Goal: Information Seeking & Learning: Learn about a topic

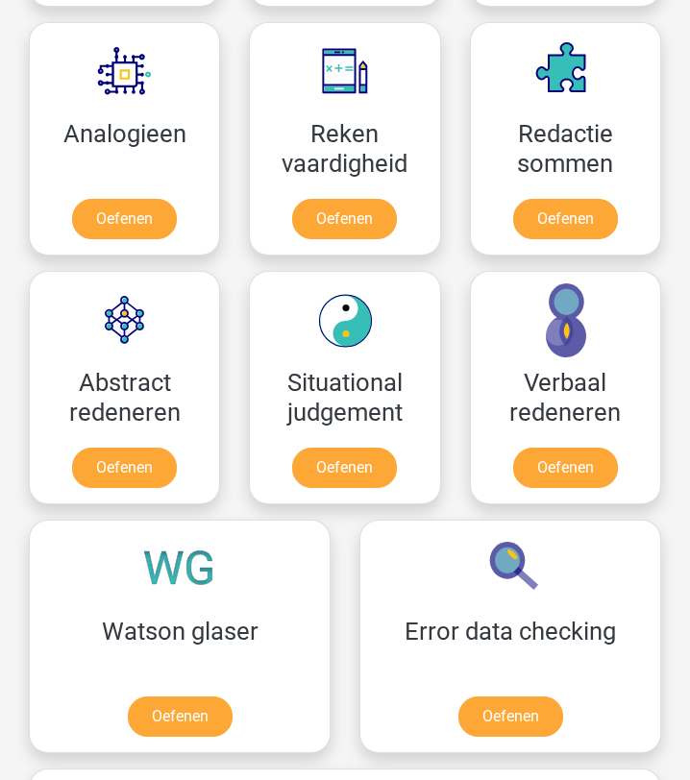
scroll to position [1785, 0]
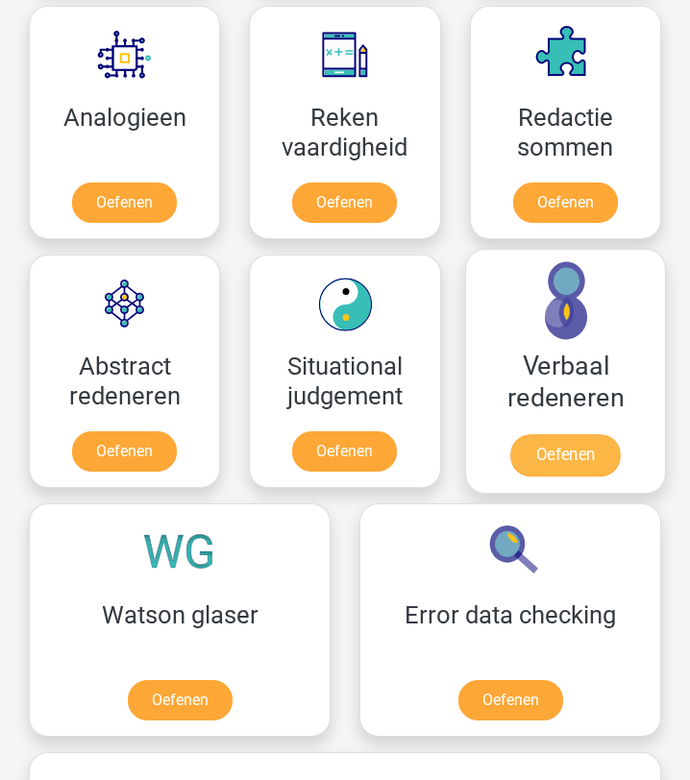
click at [588, 461] on link "Oefenen" at bounding box center [565, 455] width 110 height 42
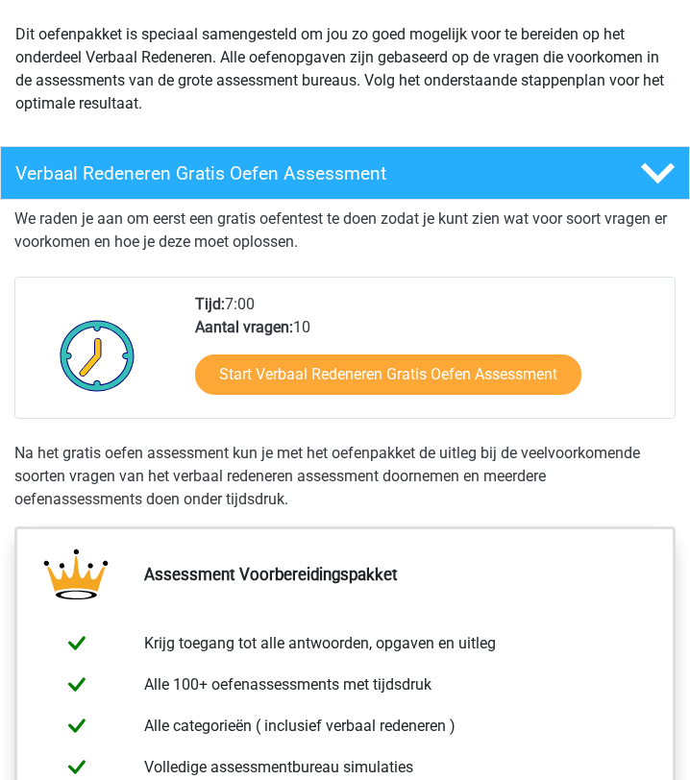
scroll to position [219, 0]
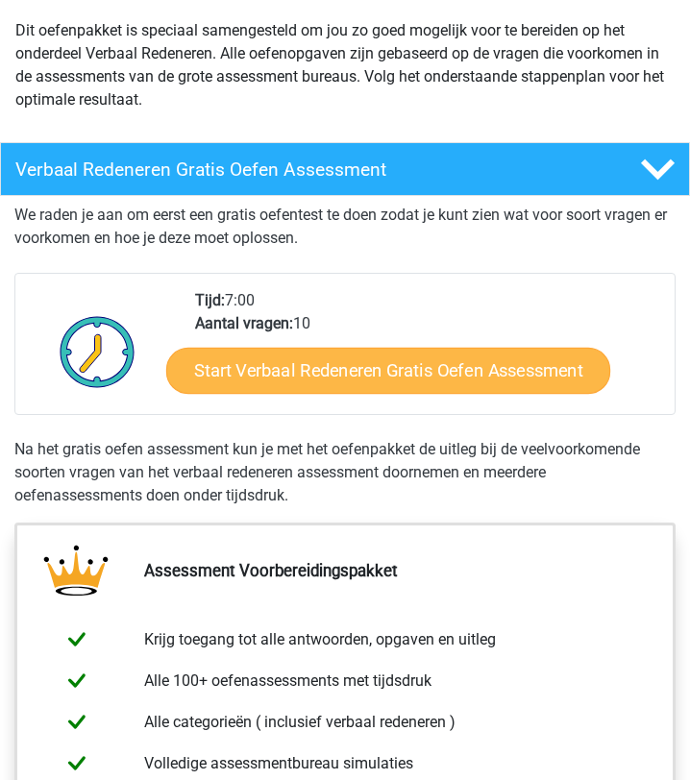
click at [498, 377] on link "Start Verbaal Redeneren Gratis Oefen Assessment" at bounding box center [387, 371] width 444 height 46
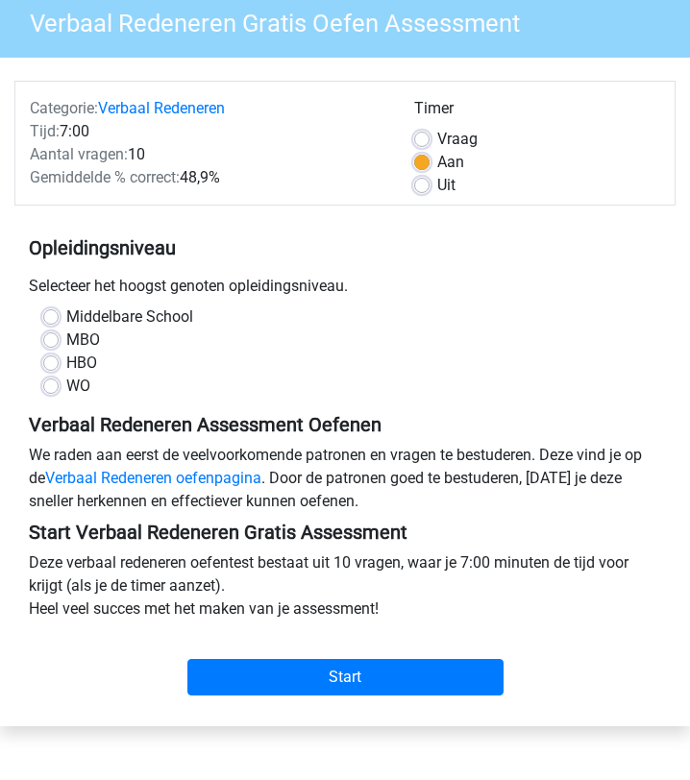
scroll to position [140, 0]
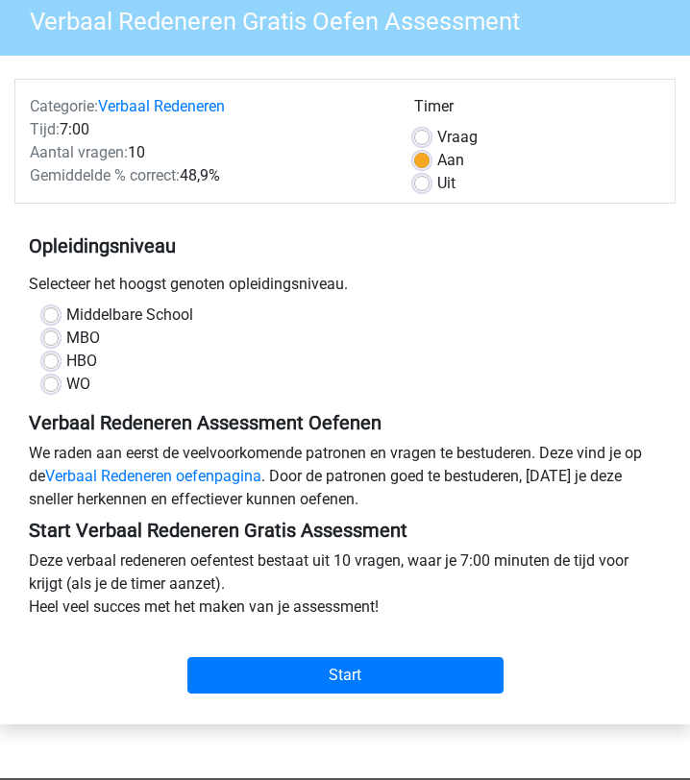
click at [66, 357] on label "HBO" at bounding box center [81, 361] width 31 height 23
click at [54, 357] on input "HBO" at bounding box center [50, 359] width 15 height 19
radio input "true"
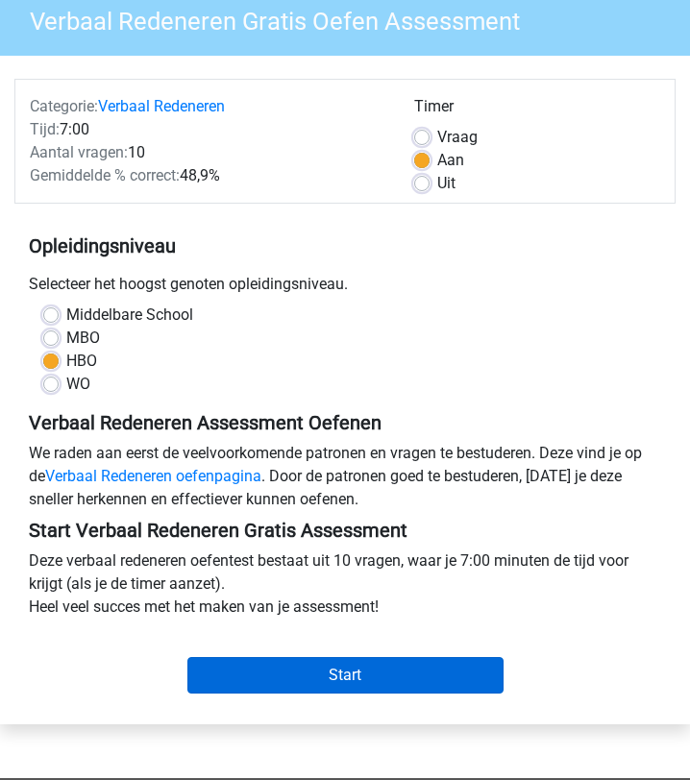
click at [346, 673] on input "Start" at bounding box center [345, 675] width 316 height 37
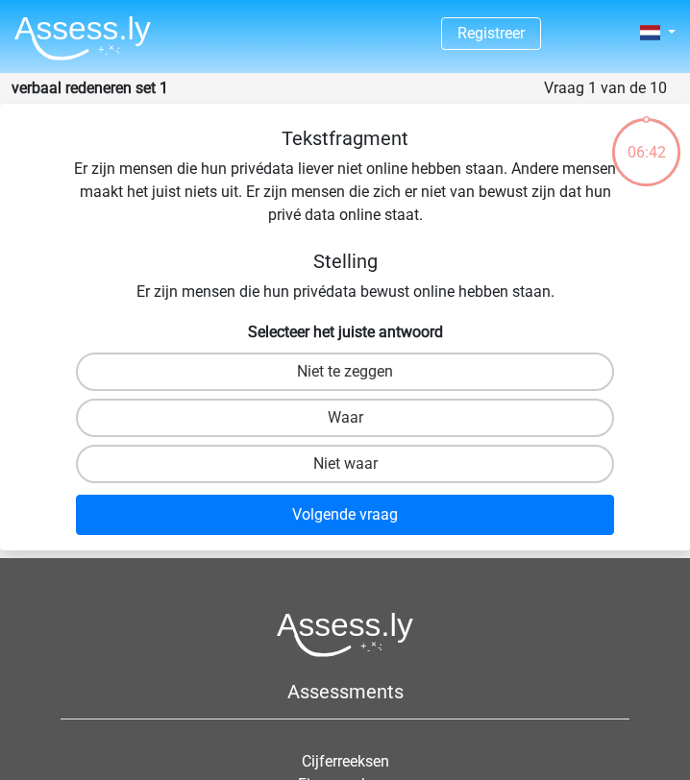
click at [350, 426] on input "Waar" at bounding box center [351, 424] width 12 height 12
radio input "true"
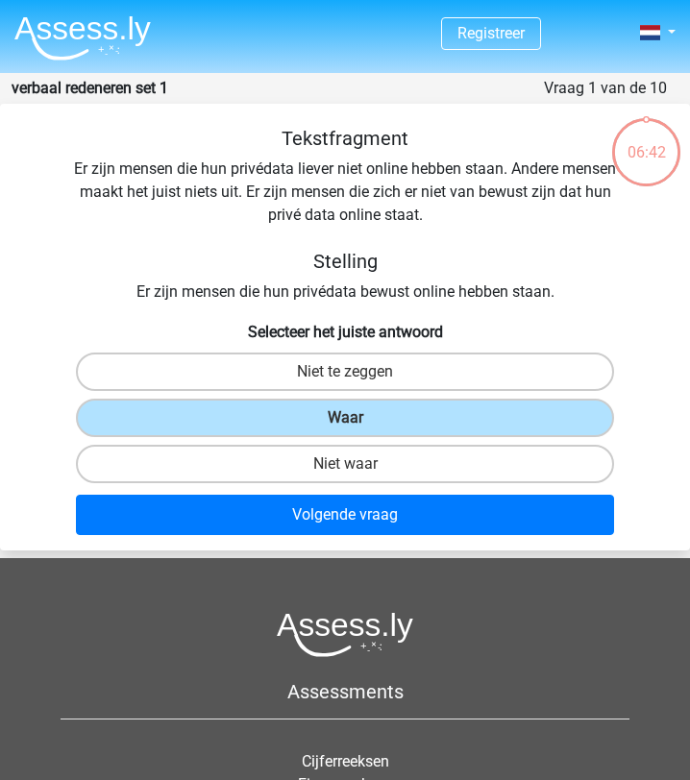
click at [350, 426] on input "Waar" at bounding box center [351, 424] width 12 height 12
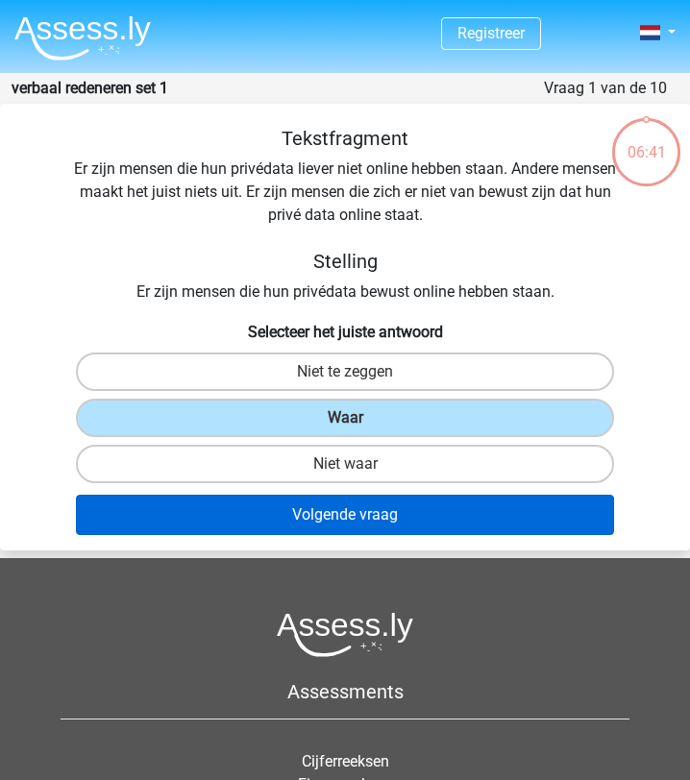
click at [363, 521] on button "Volgende vraag" at bounding box center [345, 515] width 538 height 40
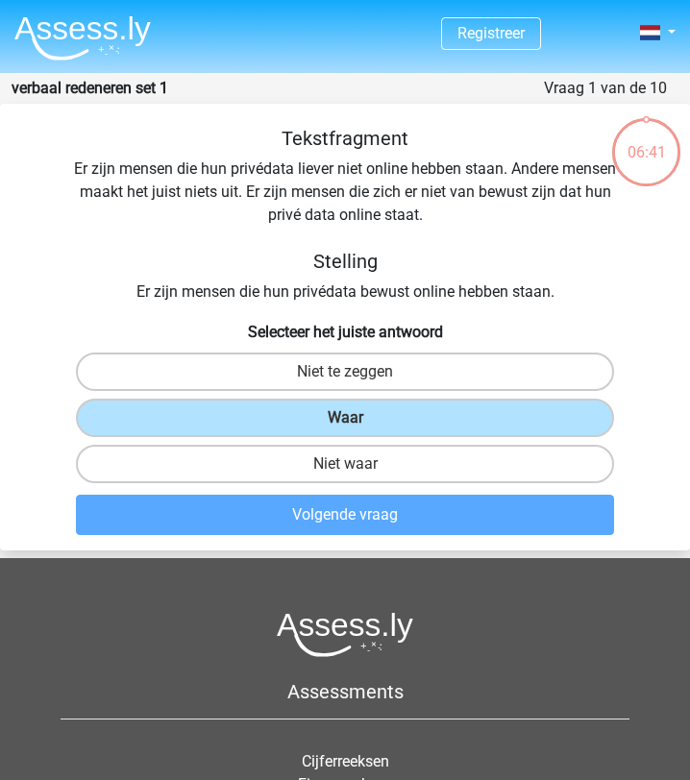
scroll to position [77, 0]
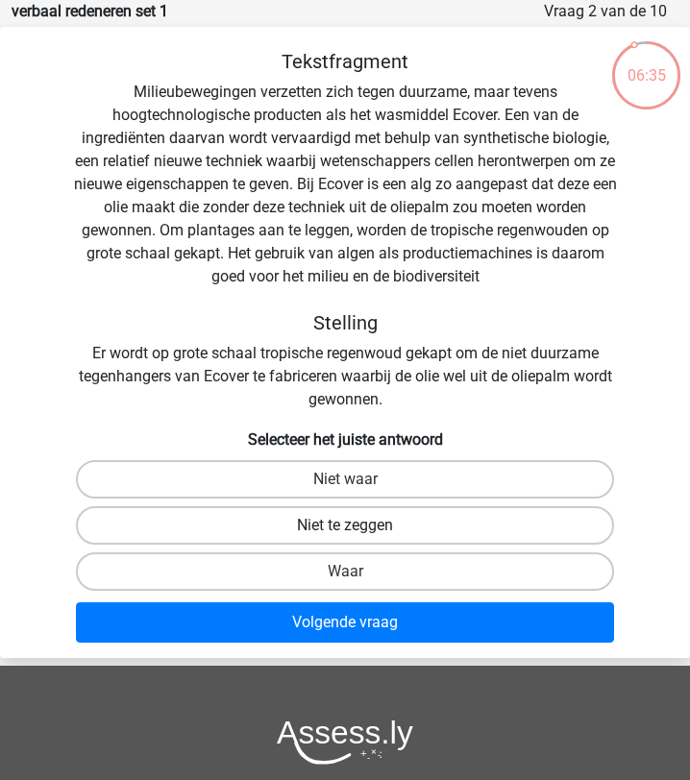
click at [369, 525] on label "Niet te zeggen" at bounding box center [345, 525] width 538 height 38
click at [358, 526] on input "Niet te zeggen" at bounding box center [351, 532] width 12 height 12
radio input "true"
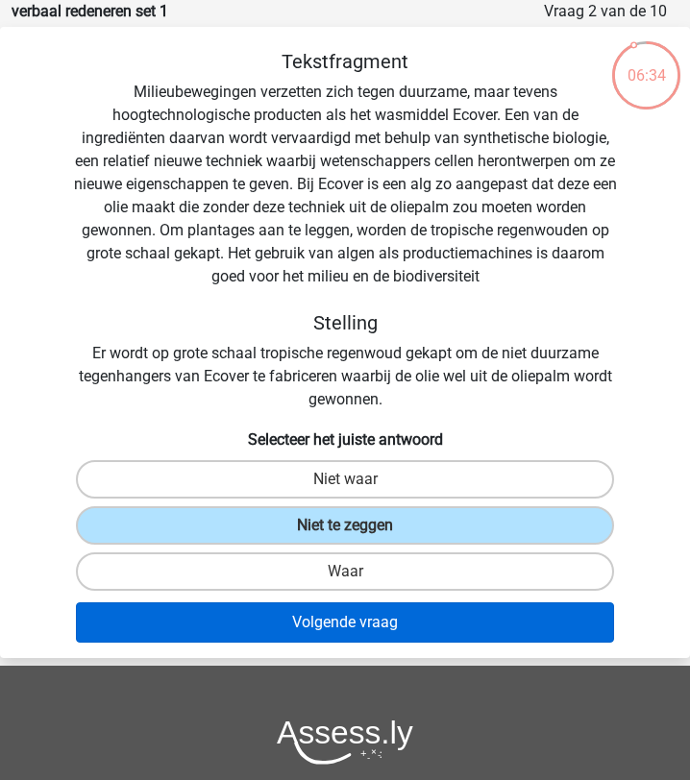
click at [373, 624] on button "Volgende vraag" at bounding box center [345, 623] width 538 height 40
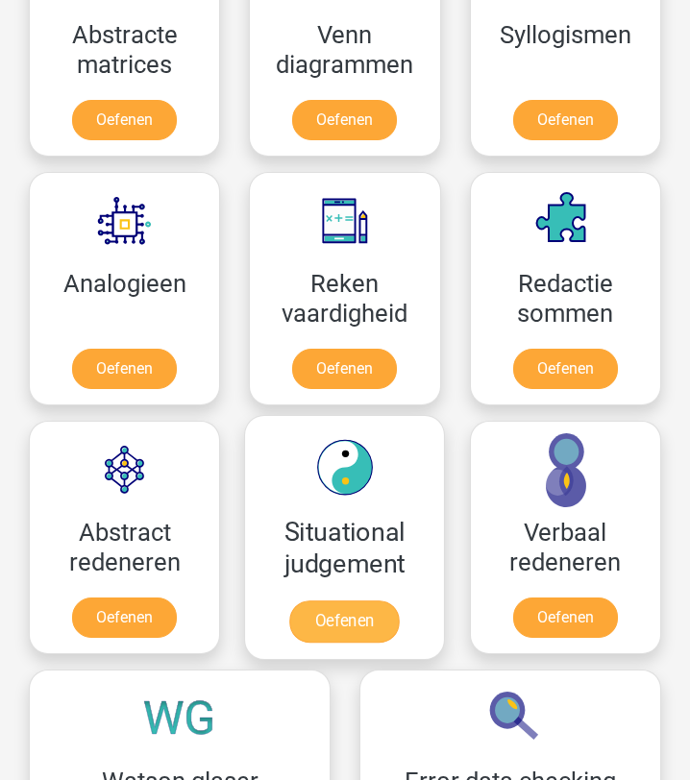
scroll to position [1615, 0]
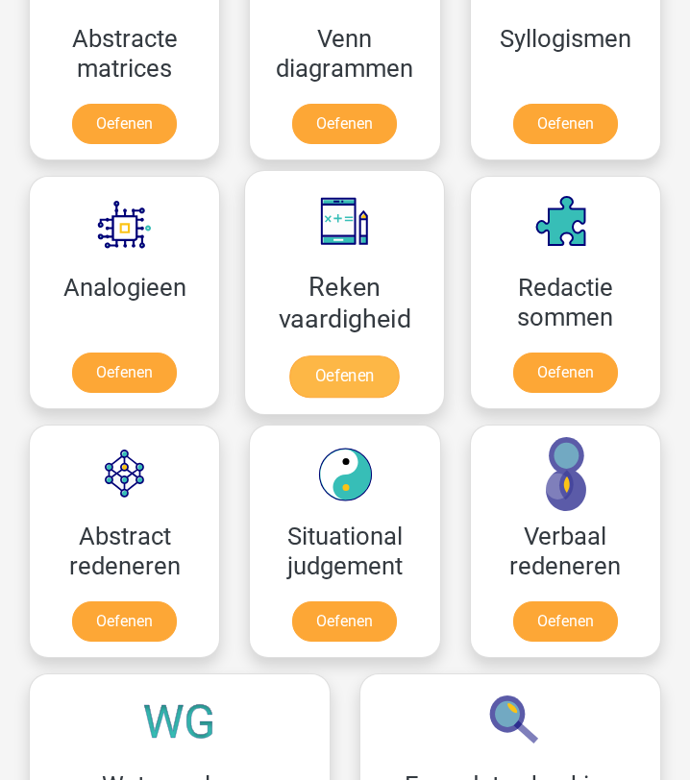
click at [346, 373] on link "Oefenen" at bounding box center [345, 377] width 110 height 42
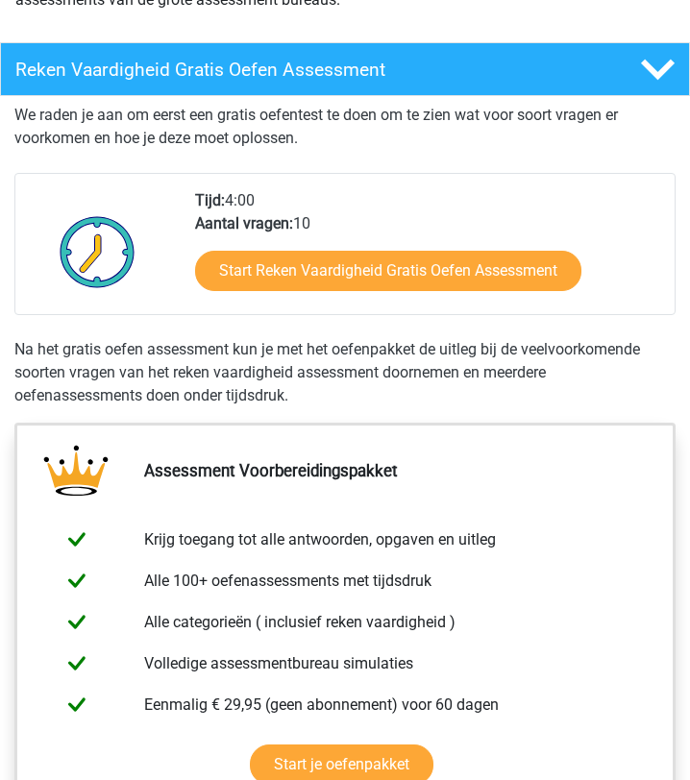
scroll to position [301, 0]
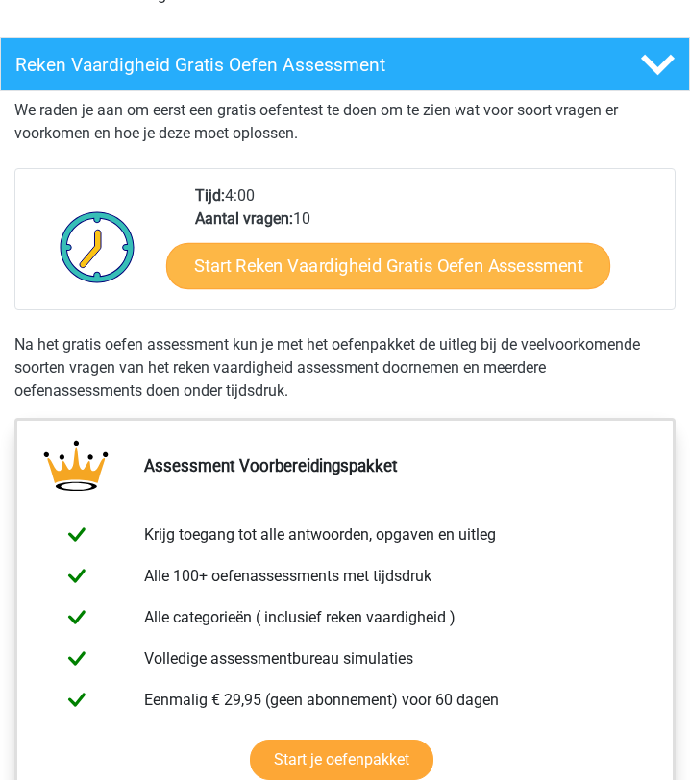
click at [297, 256] on link "Start Reken Vaardigheid Gratis Oefen Assessment" at bounding box center [387, 266] width 444 height 46
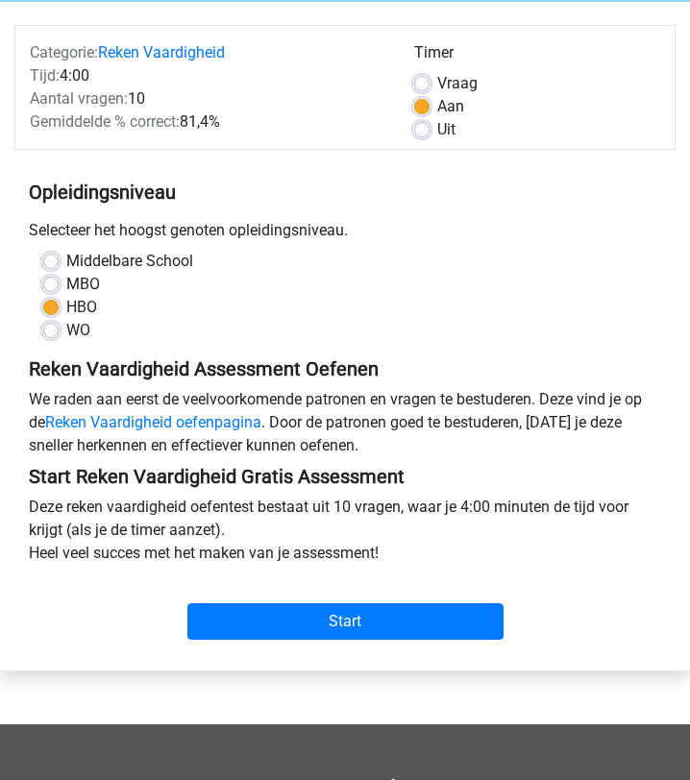
scroll to position [251, 0]
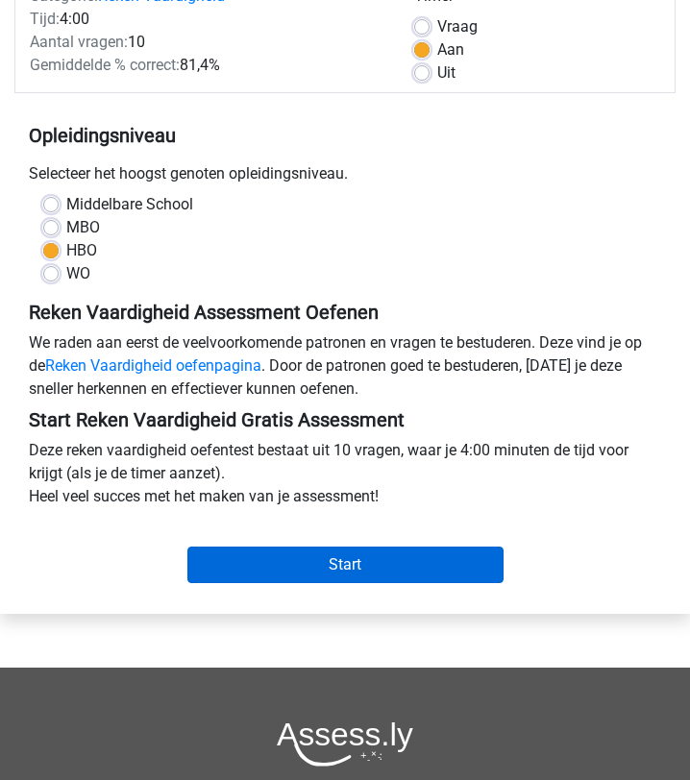
click at [295, 565] on input "Start" at bounding box center [345, 565] width 316 height 37
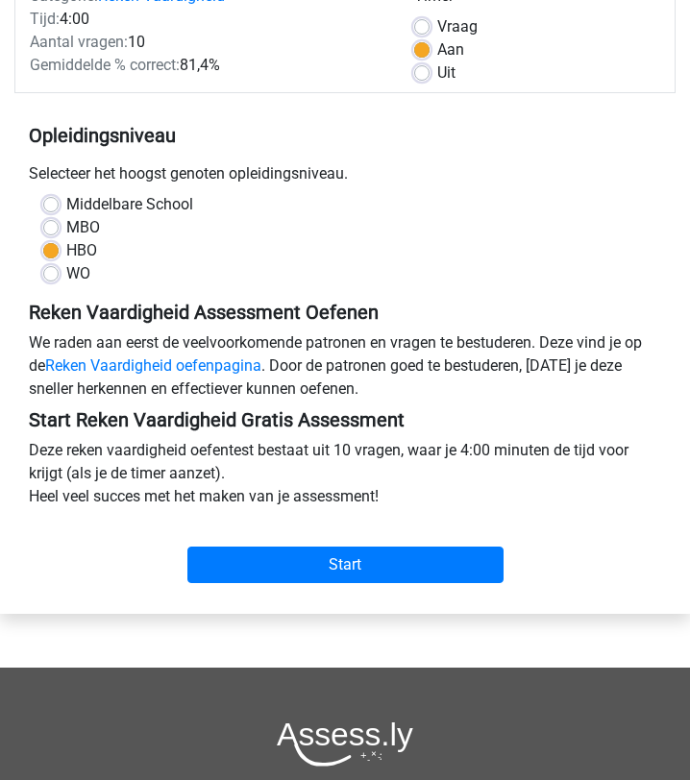
click at [66, 272] on label "WO" at bounding box center [78, 273] width 24 height 23
click at [53, 272] on input "WO" at bounding box center [50, 271] width 15 height 19
radio input "true"
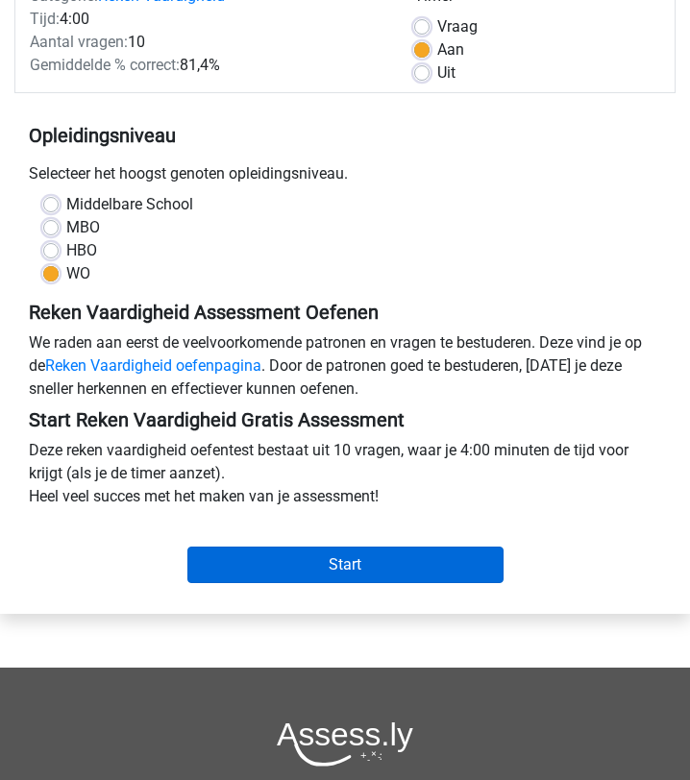
click at [279, 562] on input "Start" at bounding box center [345, 565] width 316 height 37
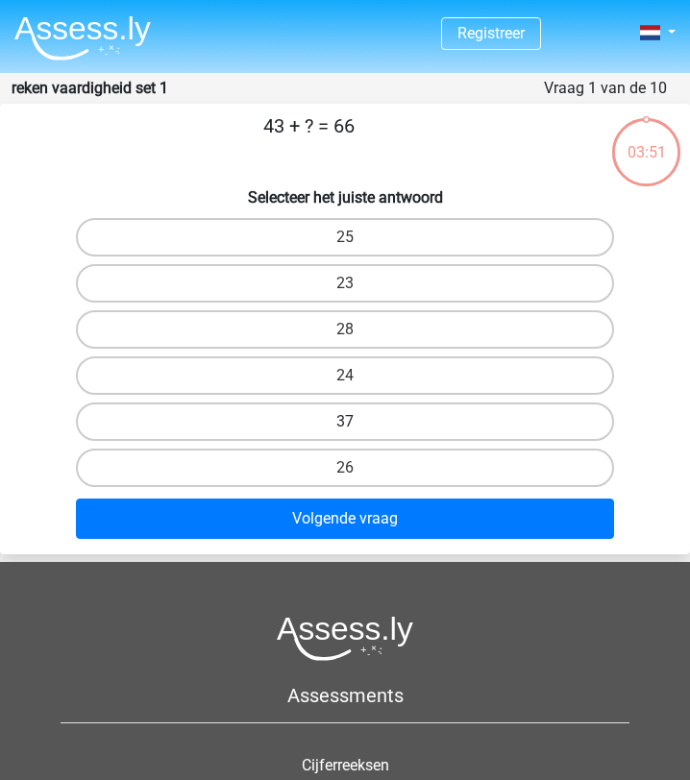
click at [319, 427] on label "37" at bounding box center [345, 422] width 538 height 38
click at [345, 427] on input "37" at bounding box center [351, 428] width 12 height 12
radio input "true"
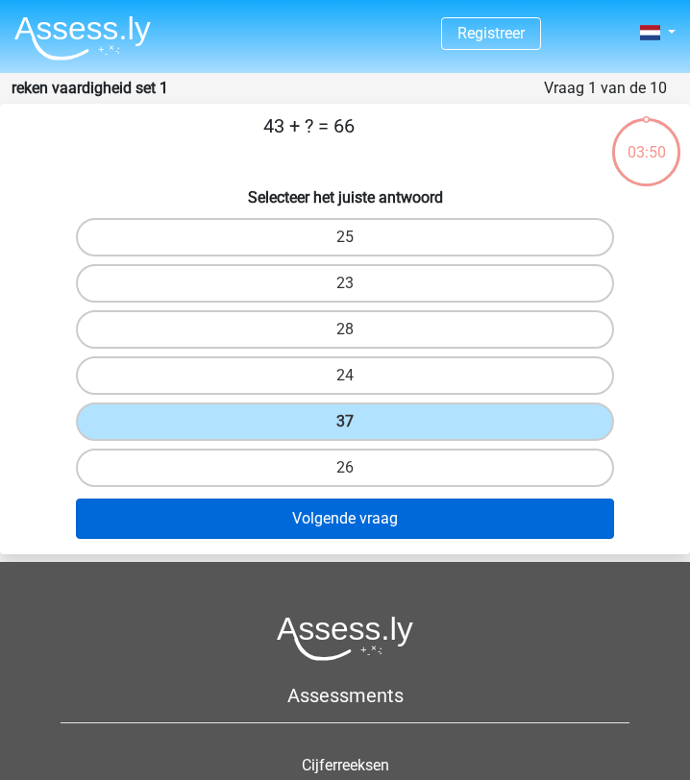
click at [356, 530] on button "Volgende vraag" at bounding box center [345, 519] width 538 height 40
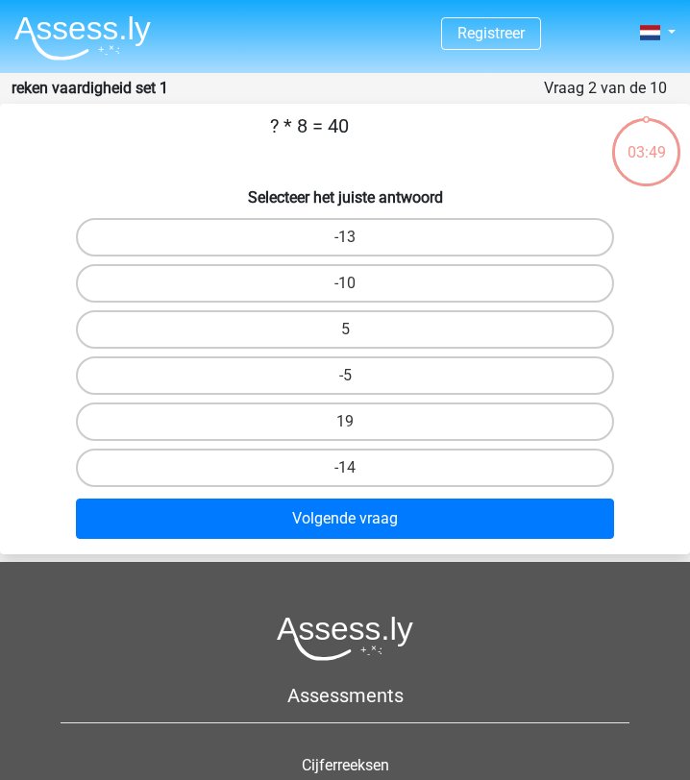
scroll to position [77, 0]
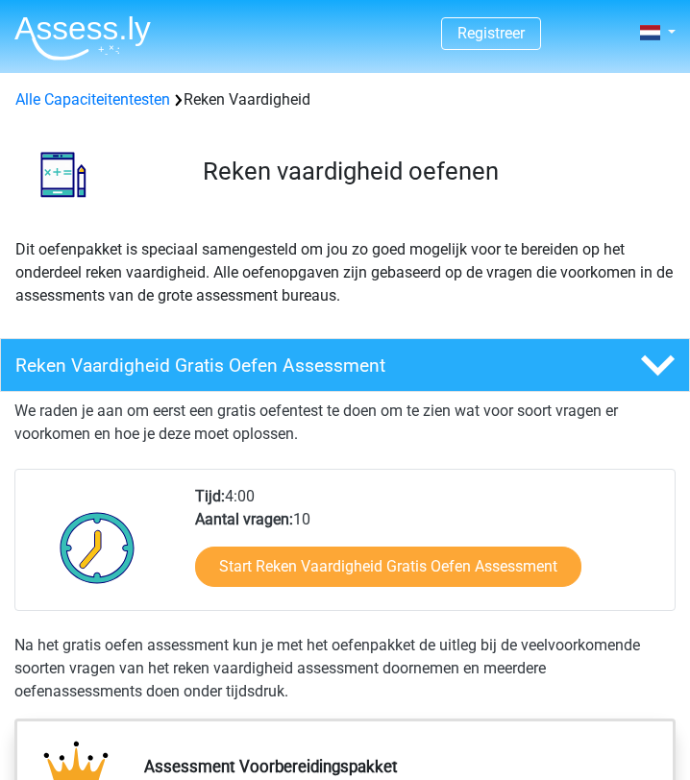
scroll to position [301, 0]
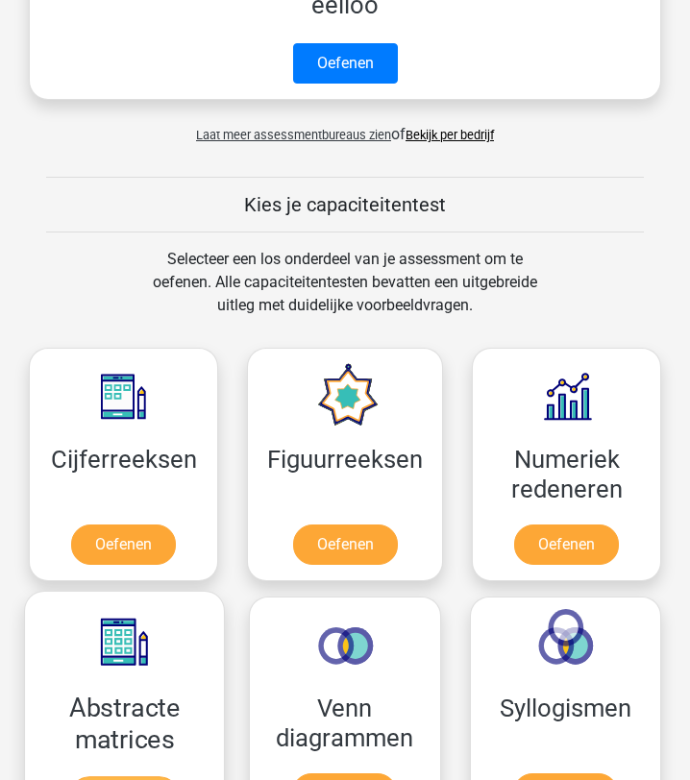
scroll to position [942, 0]
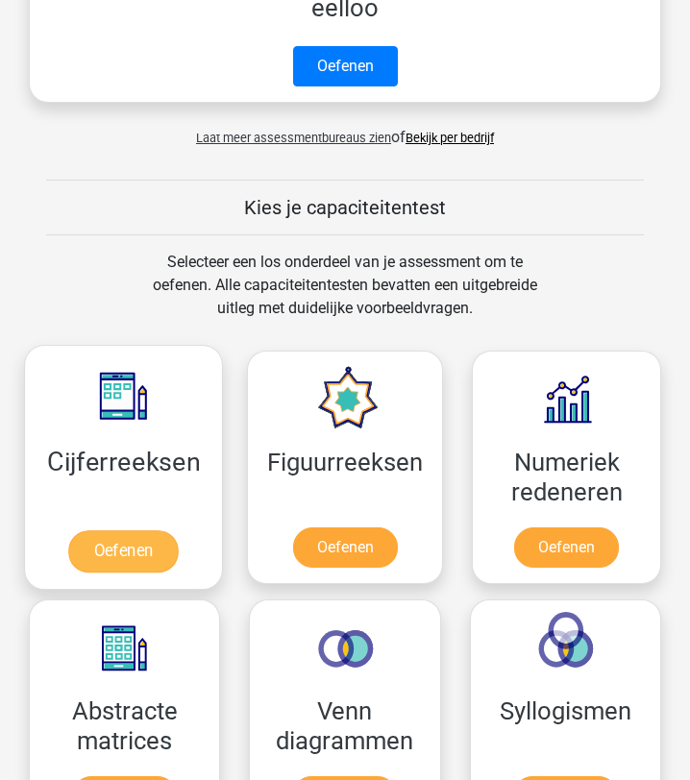
click at [128, 544] on link "Oefenen" at bounding box center [123, 552] width 110 height 42
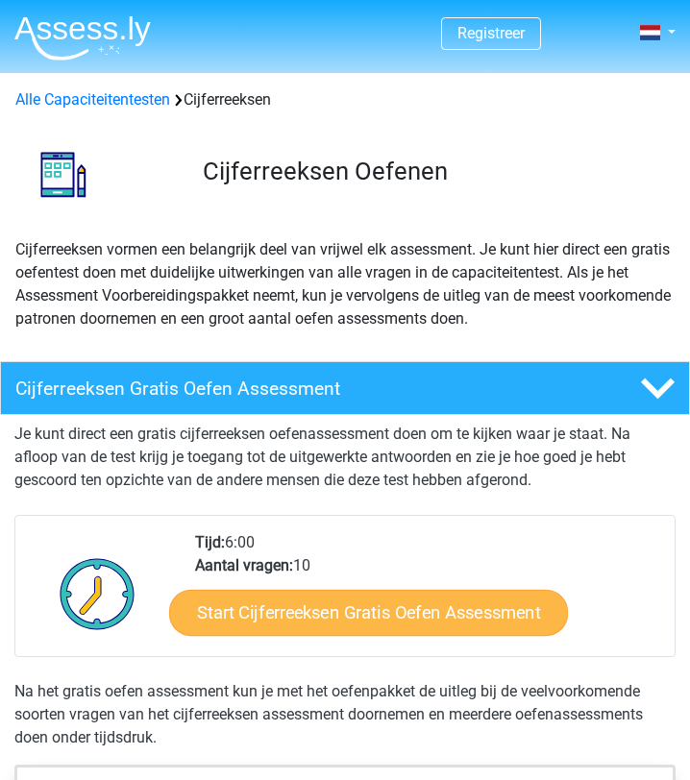
click at [440, 606] on link "Start Cijferreeksen Gratis Oefen Assessment" at bounding box center [367, 613] width 399 height 46
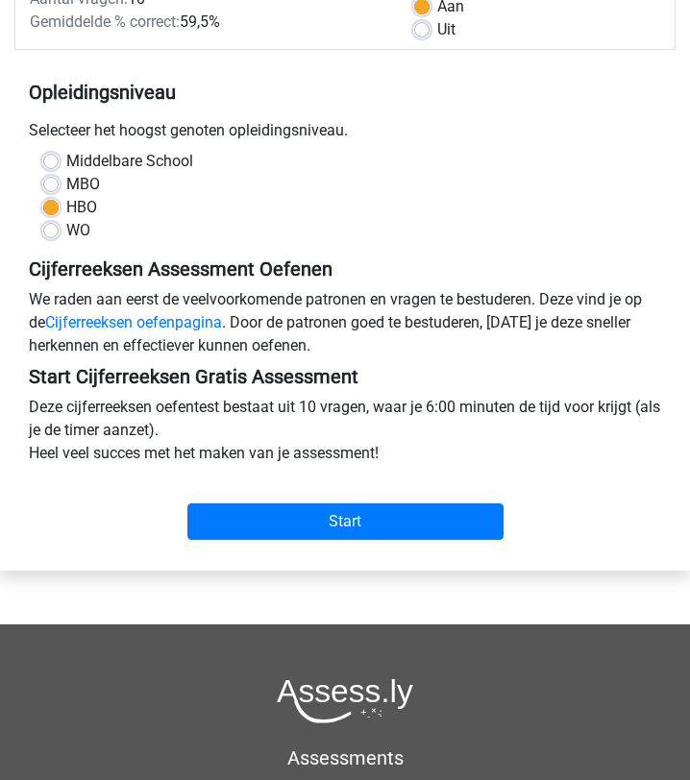
scroll to position [297, 0]
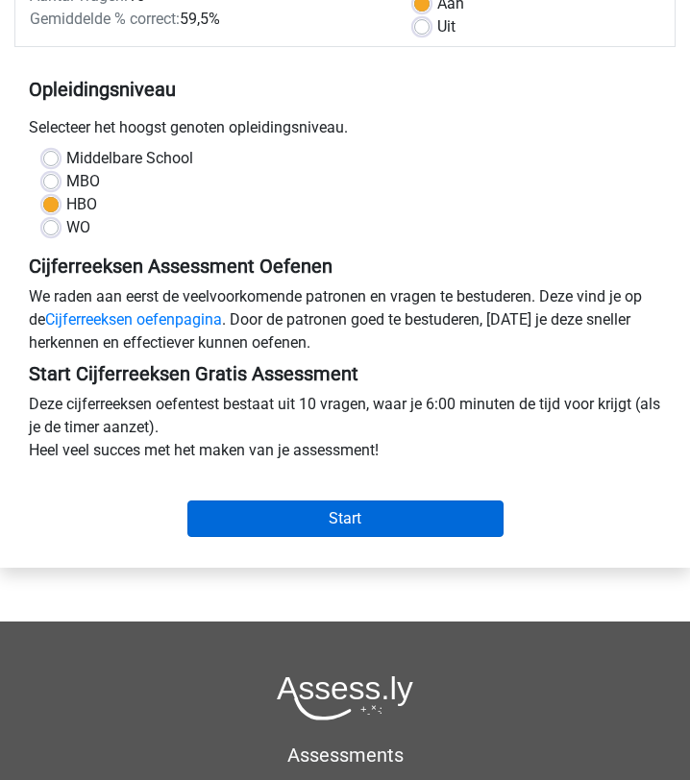
click at [420, 528] on input "Start" at bounding box center [345, 519] width 316 height 37
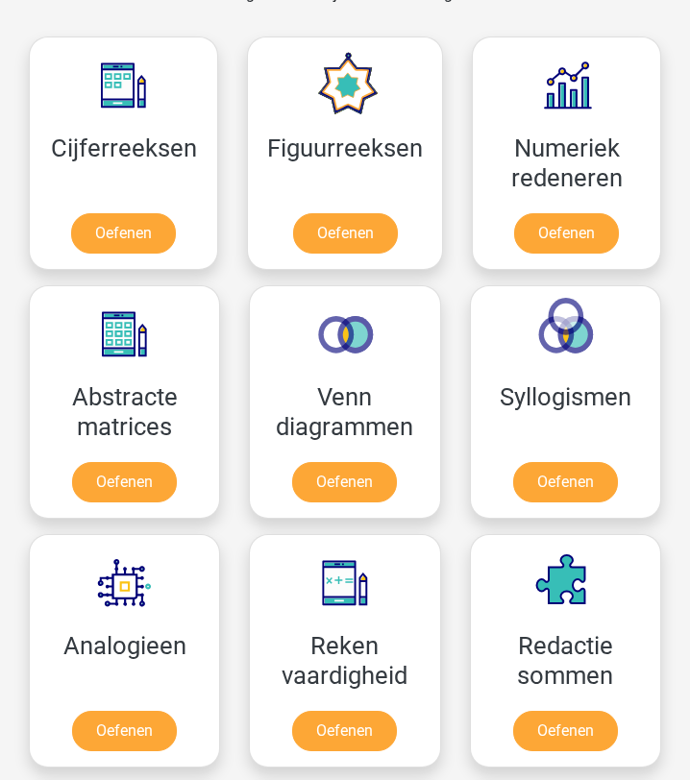
scroll to position [1259, 0]
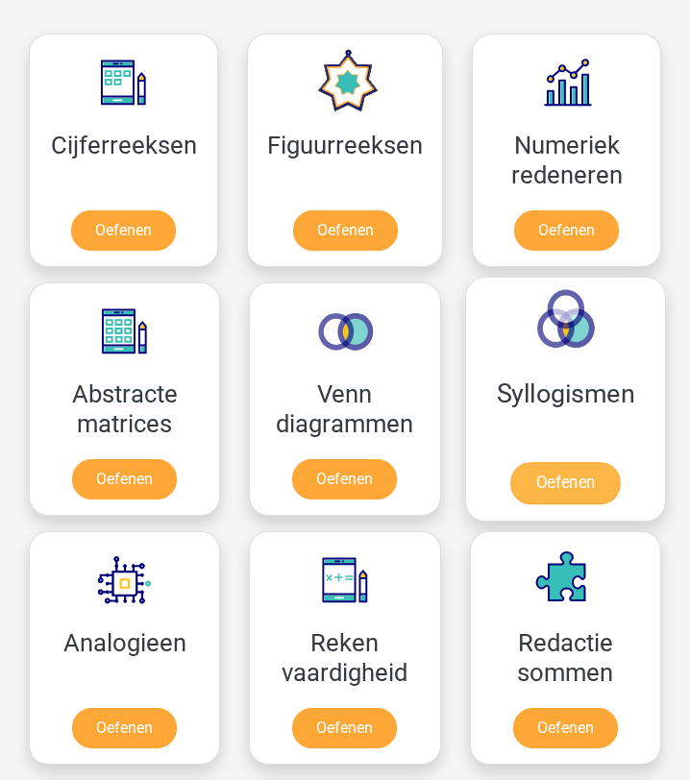
click at [590, 479] on link "Oefenen" at bounding box center [565, 483] width 110 height 42
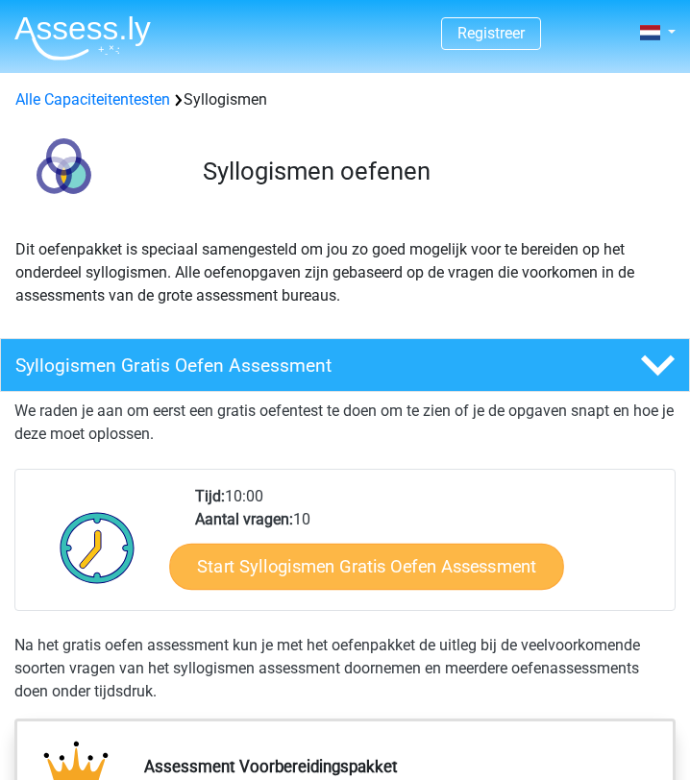
click at [449, 558] on link "Start Syllogismen Gratis Oefen Assessment" at bounding box center [366, 567] width 395 height 46
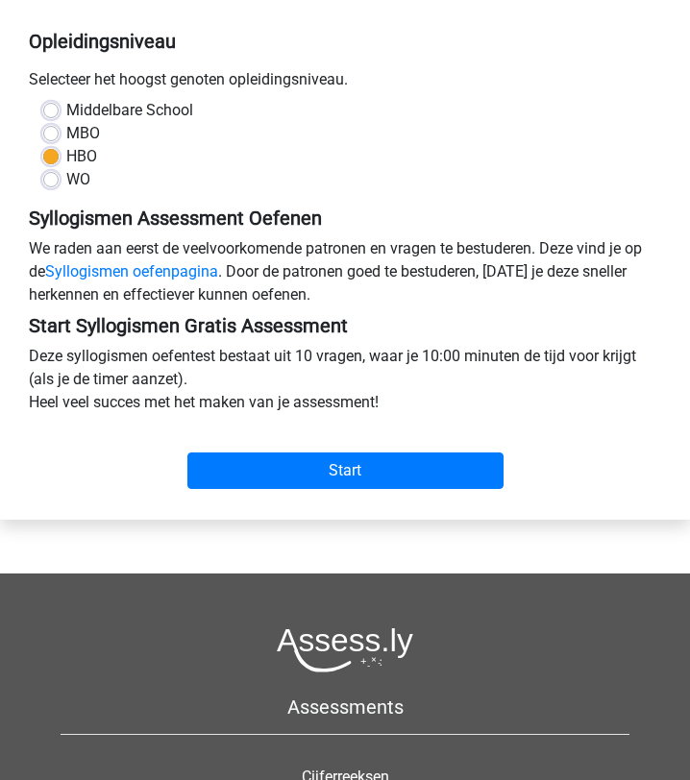
scroll to position [453, 0]
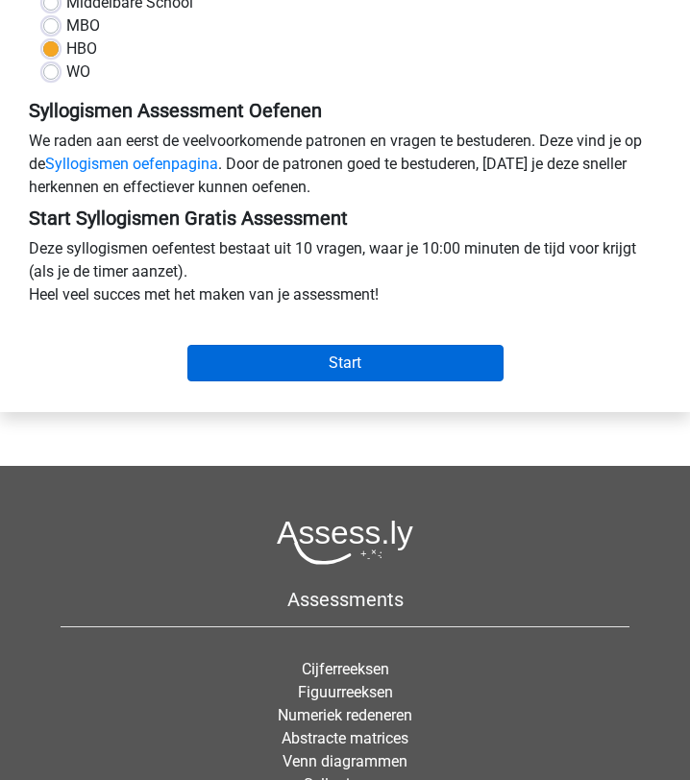
click at [404, 377] on input "Start" at bounding box center [345, 363] width 316 height 37
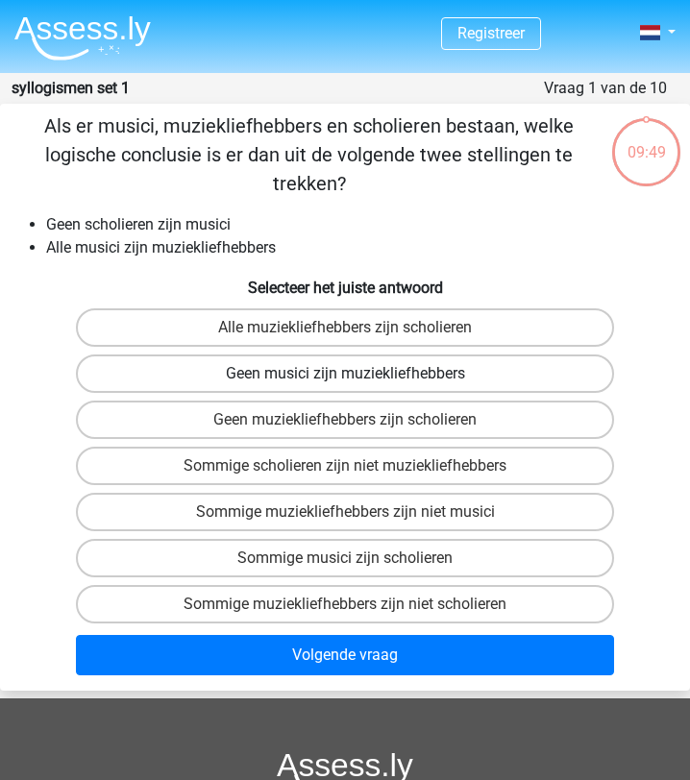
scroll to position [1, 0]
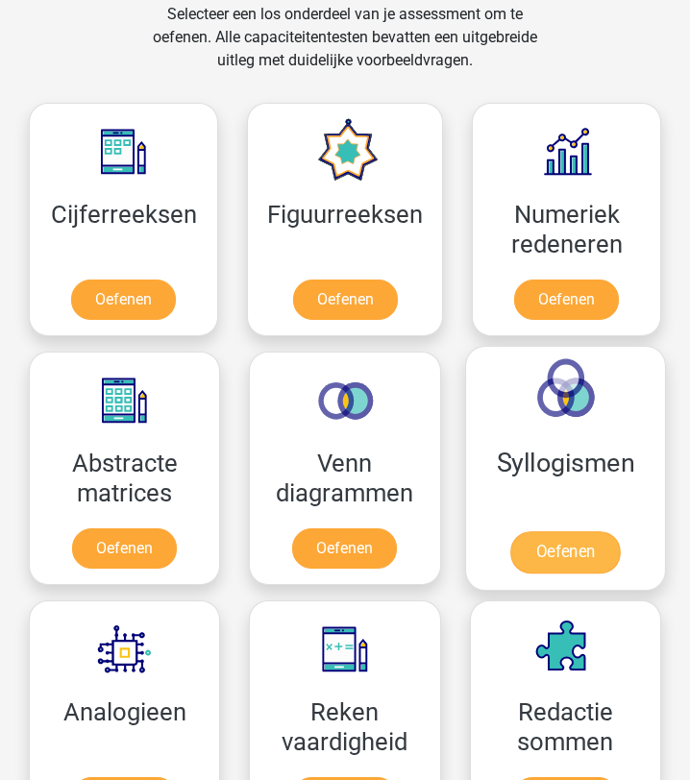
scroll to position [1191, 0]
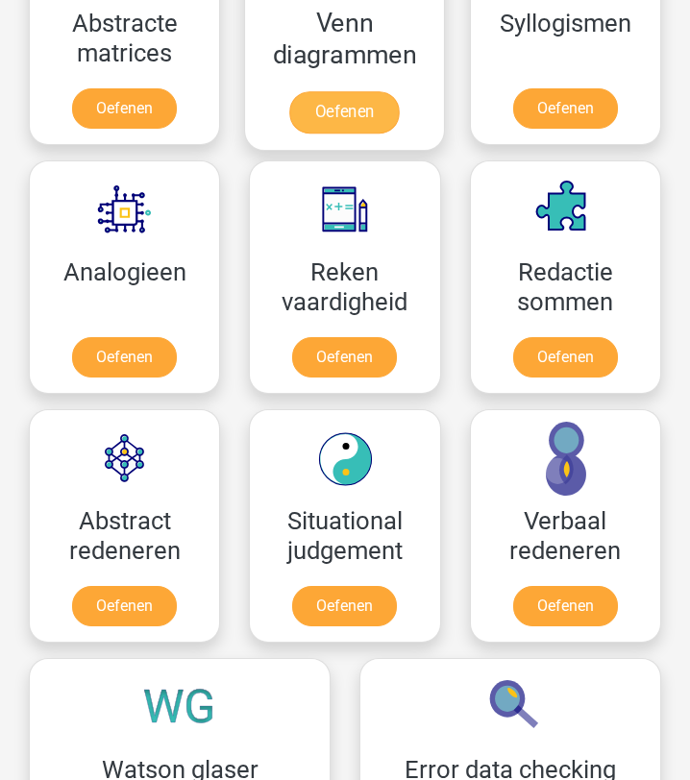
scroll to position [1633, 0]
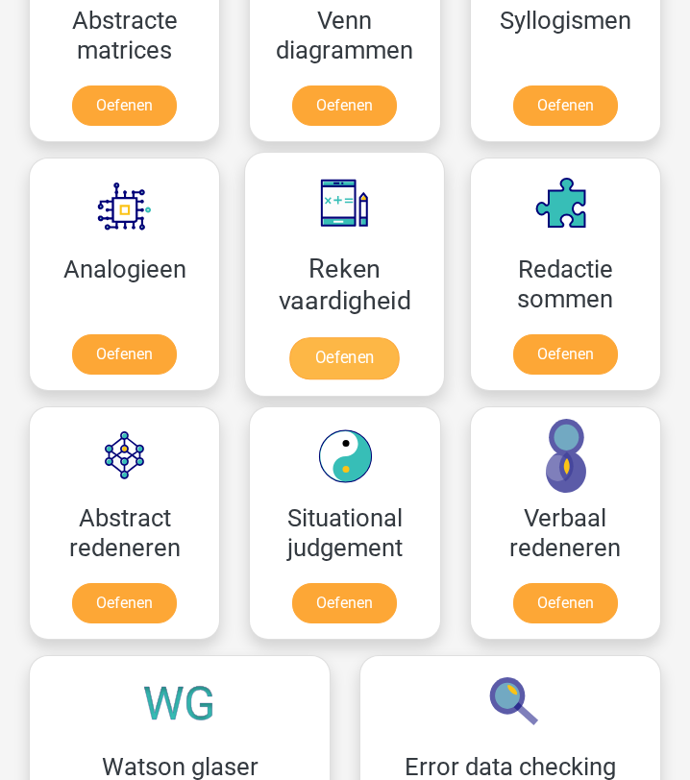
click at [352, 367] on link "Oefenen" at bounding box center [345, 358] width 110 height 42
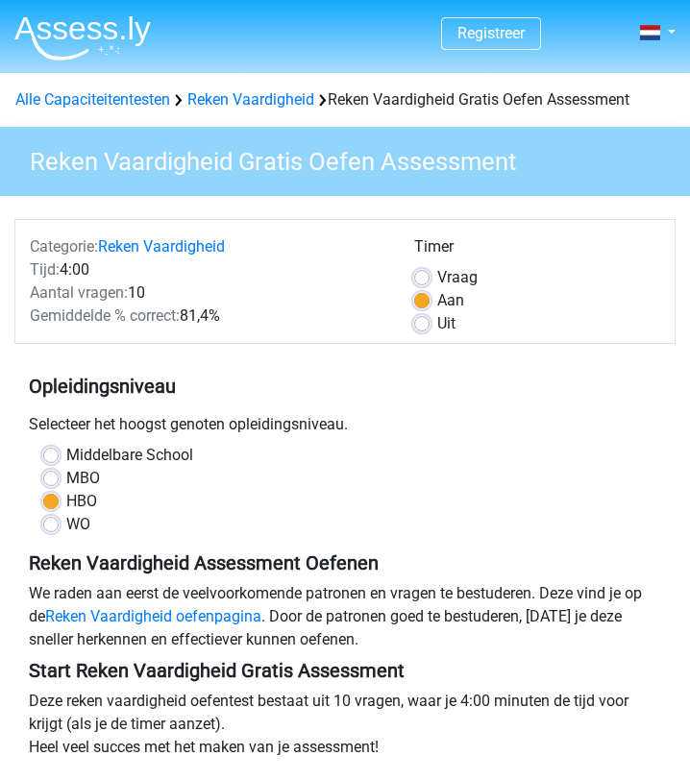
click at [66, 526] on label "WO" at bounding box center [78, 524] width 24 height 23
click at [50, 526] on input "WO" at bounding box center [50, 522] width 15 height 19
radio input "true"
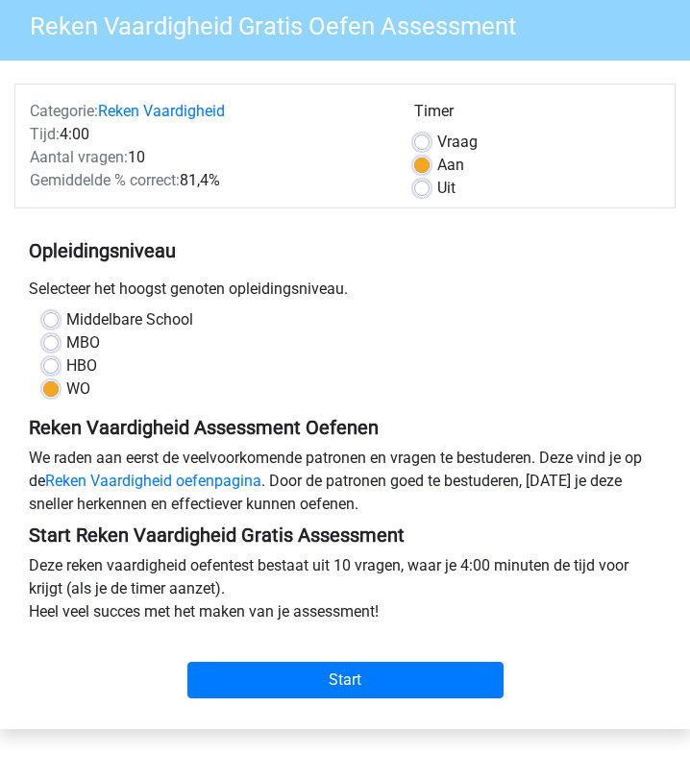
scroll to position [379, 0]
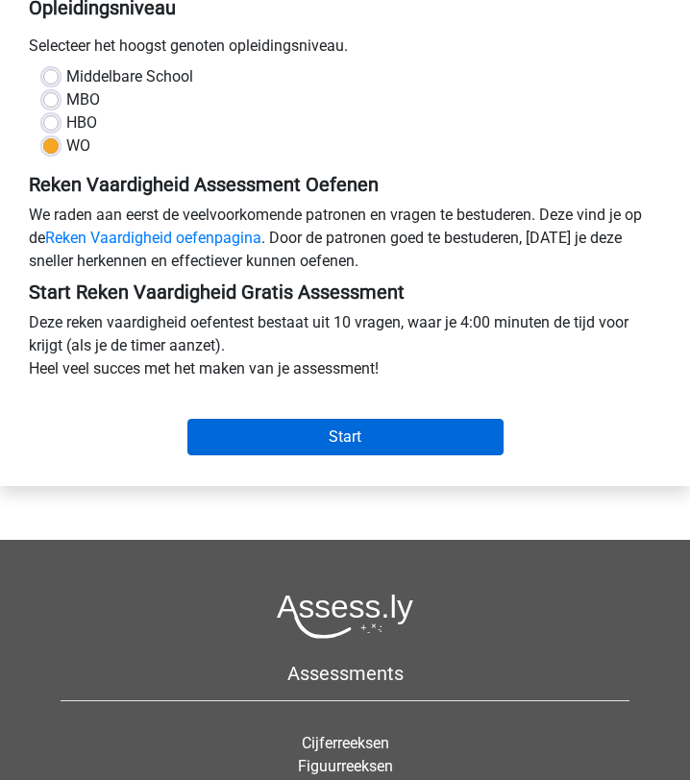
click at [329, 425] on input "Start" at bounding box center [345, 437] width 316 height 37
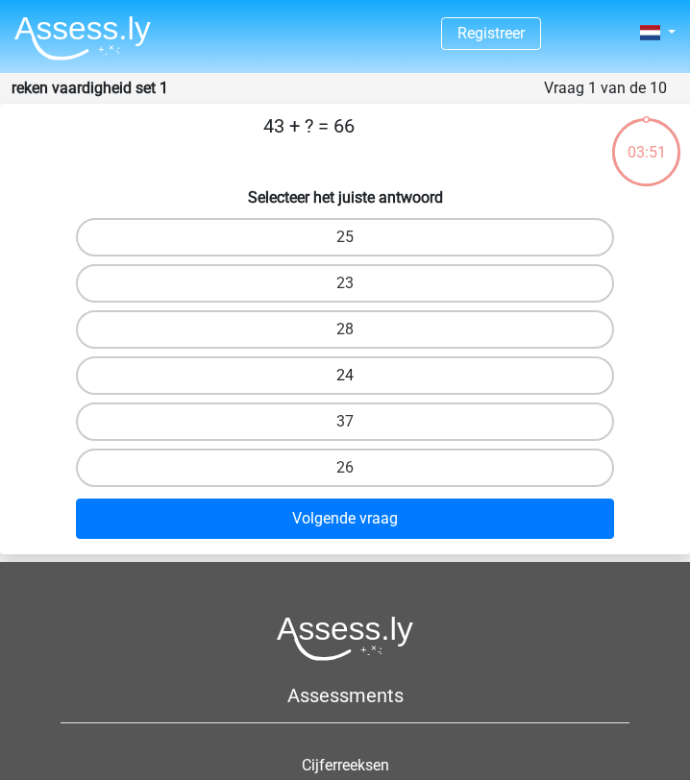
click at [347, 375] on label "24" at bounding box center [345, 376] width 538 height 38
click at [347, 376] on input "24" at bounding box center [351, 382] width 12 height 12
radio input "true"
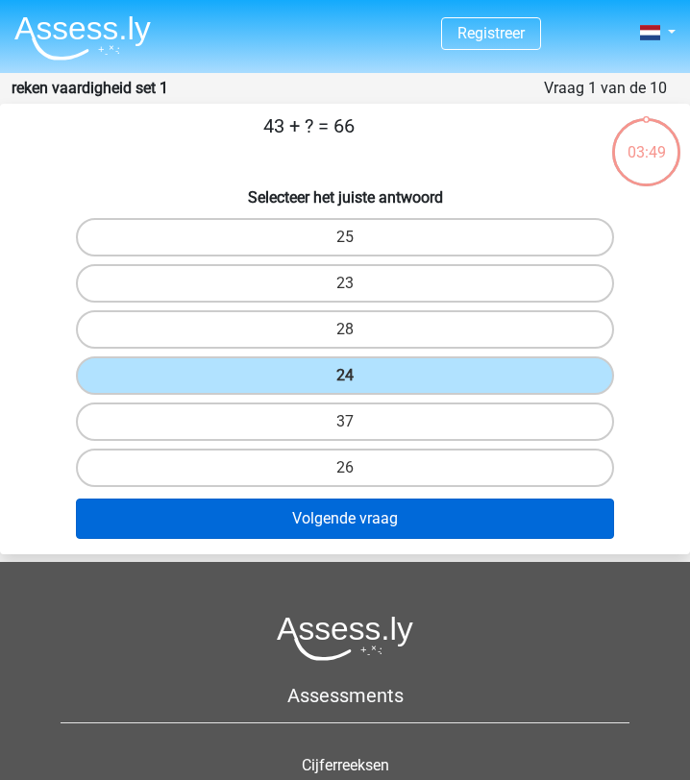
click at [398, 531] on button "Volgende vraag" at bounding box center [345, 519] width 538 height 40
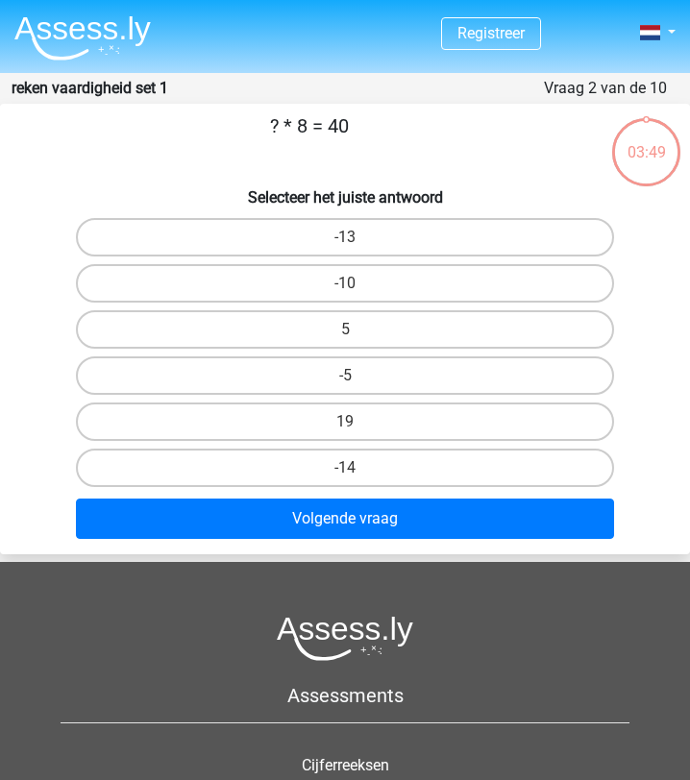
scroll to position [77, 0]
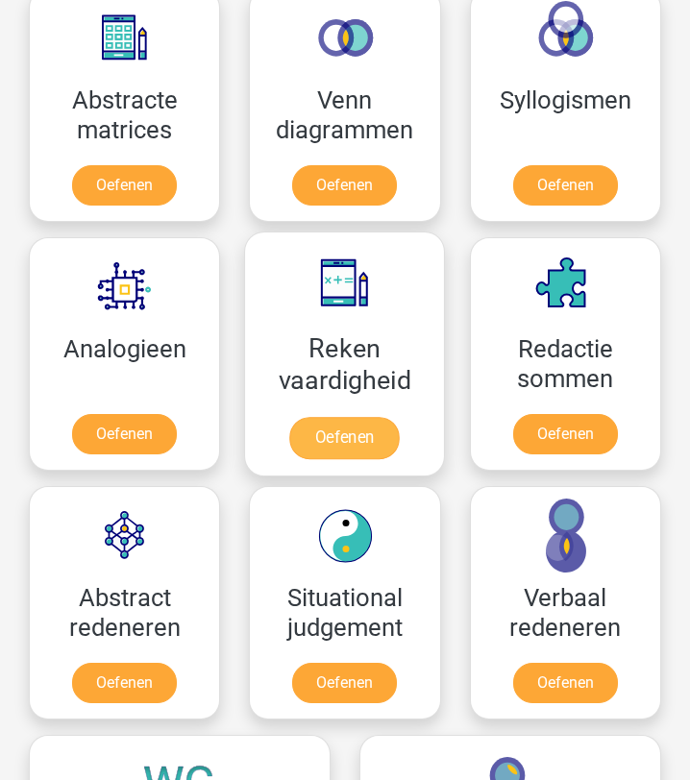
scroll to position [1572, 0]
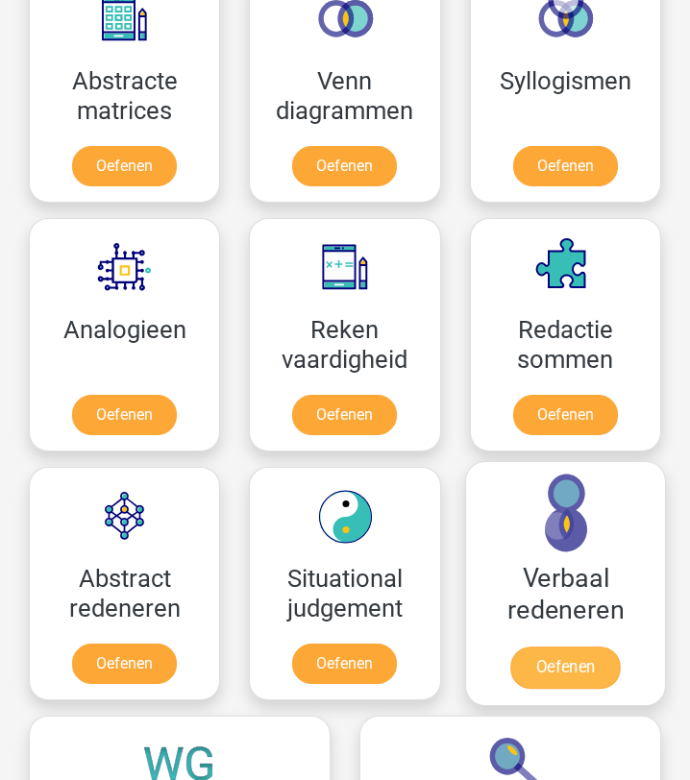
click at [556, 658] on link "Oefenen" at bounding box center [565, 668] width 110 height 42
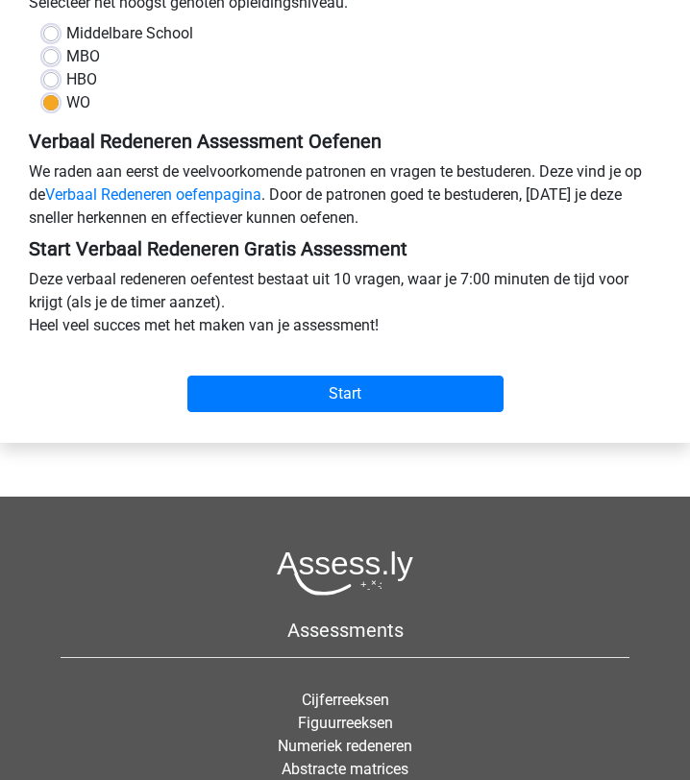
scroll to position [441, 0]
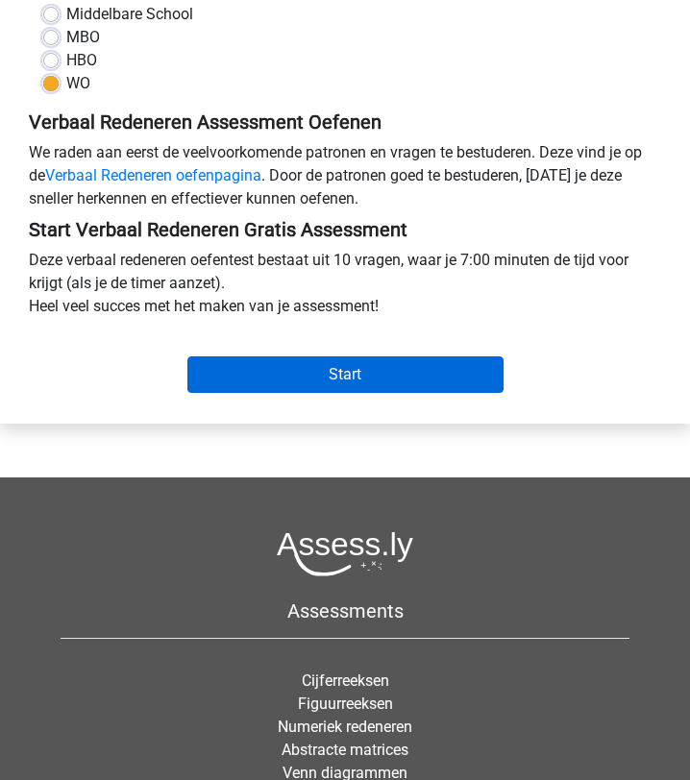
click at [288, 380] on input "Start" at bounding box center [345, 375] width 316 height 37
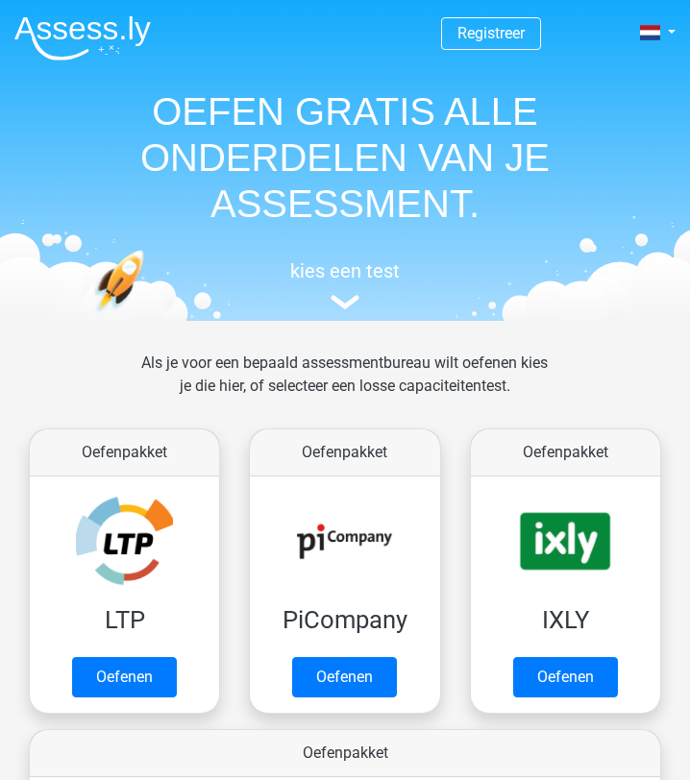
scroll to position [1572, 0]
